Goal: Check status

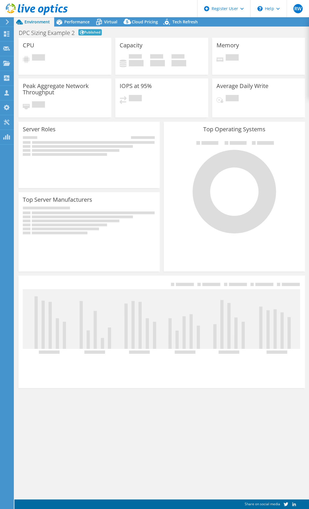
select select "USD"
select select "EUFrankfurt"
select select "EUR"
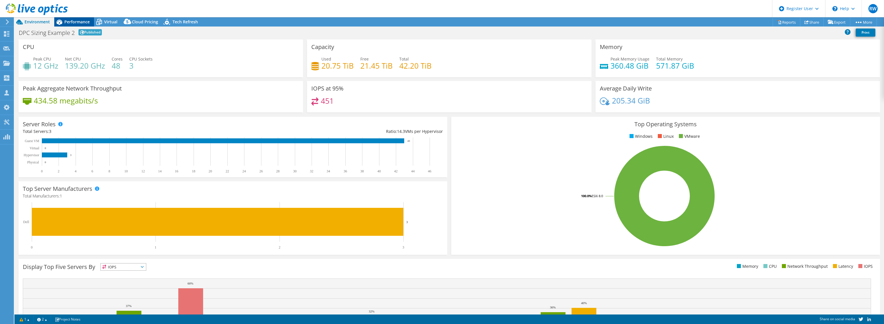
click at [81, 23] on span "Performance" at bounding box center [76, 21] width 25 height 5
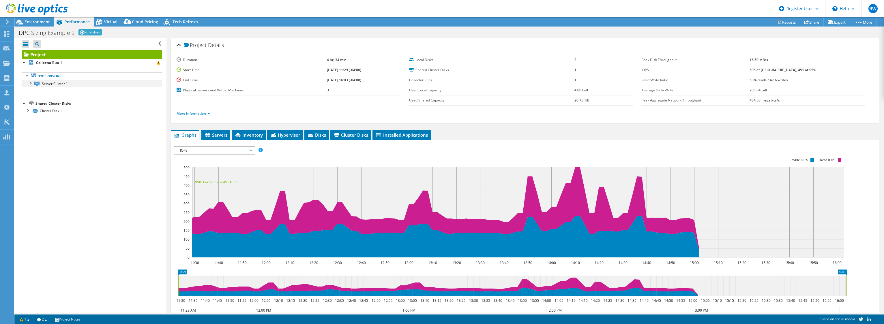
click at [32, 85] on div at bounding box center [30, 83] width 6 height 6
click at [41, 90] on icon at bounding box center [38, 92] width 5 height 4
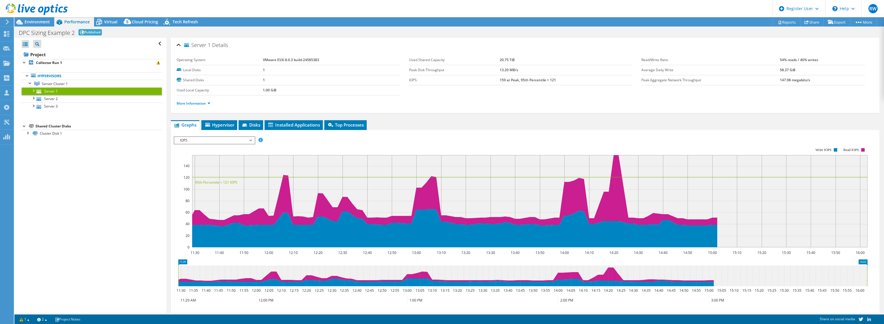
click at [36, 92] on div at bounding box center [33, 90] width 6 height 6
click at [32, 123] on div at bounding box center [33, 121] width 6 height 6
click at [31, 151] on div at bounding box center [33, 151] width 6 height 6
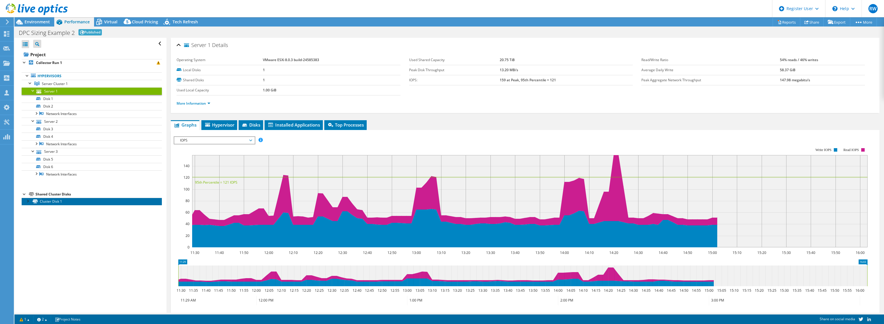
click at [46, 204] on link "Cluster Disk 1" at bounding box center [92, 201] width 140 height 7
